Goal: Task Accomplishment & Management: Use online tool/utility

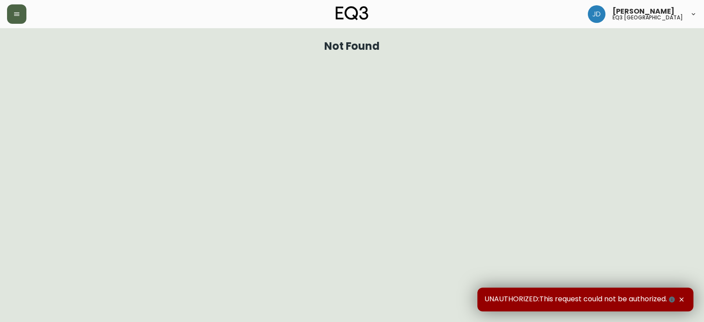
click at [18, 15] on icon "button" at bounding box center [16, 14] width 7 height 7
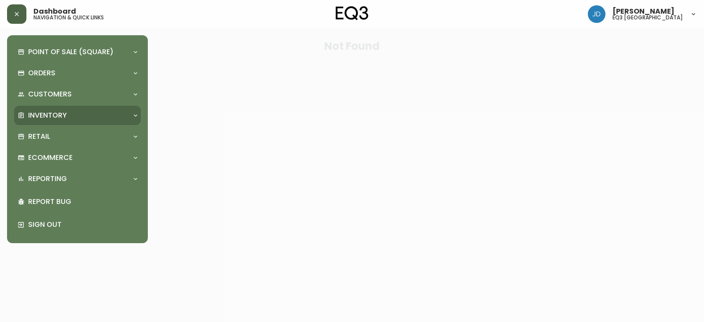
click at [67, 115] on div "Inventory" at bounding box center [73, 115] width 111 height 10
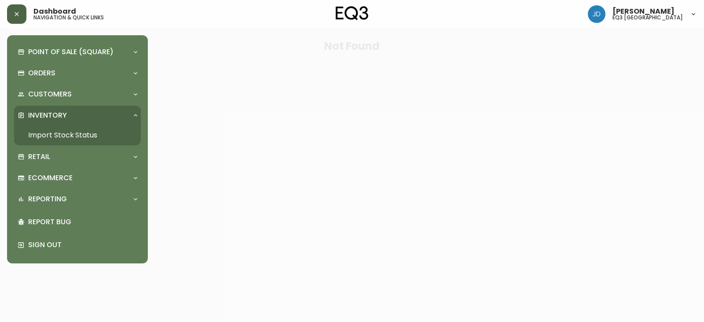
click at [64, 131] on link "Import Stock Status" at bounding box center [77, 135] width 127 height 20
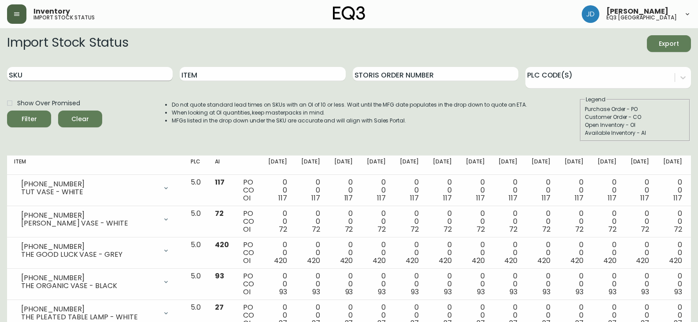
click at [122, 72] on input "SKU" at bounding box center [89, 74] width 165 height 14
click at [7, 110] on button "Filter" at bounding box center [29, 118] width 44 height 17
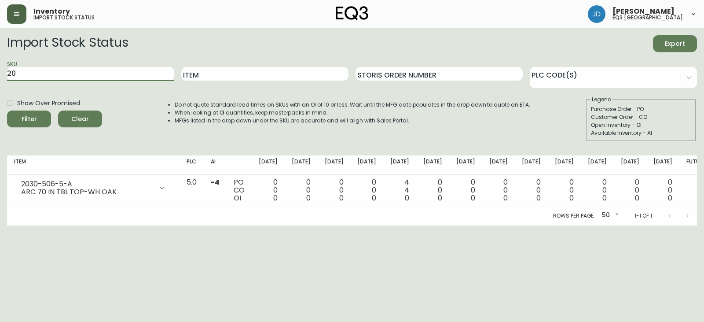
type input "2"
click at [7, 110] on button "Filter" at bounding box center [29, 118] width 44 height 17
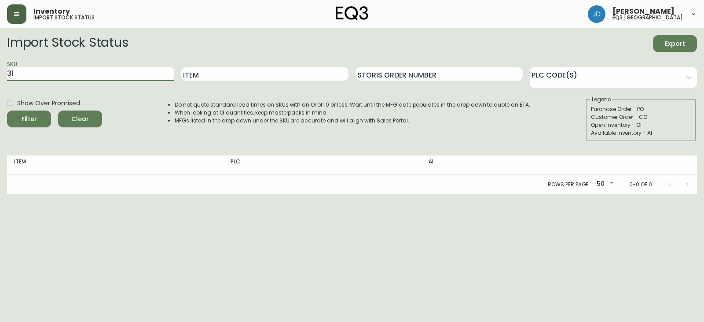
type input "3"
type input "1"
click at [7, 110] on button "Filter" at bounding box center [29, 118] width 44 height 17
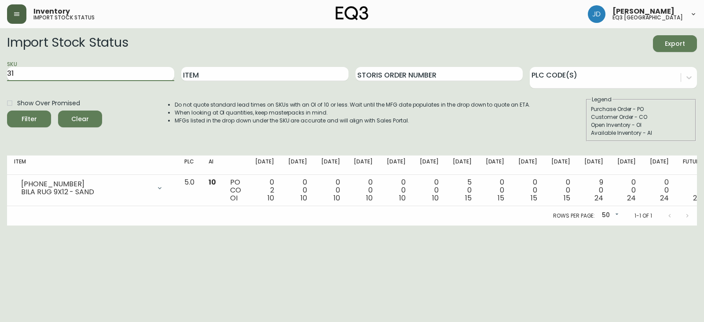
type input "3"
type input "[PHONE_NUMBER]"
click at [7, 110] on button "Filter" at bounding box center [29, 118] width 44 height 17
